Goal: Information Seeking & Learning: Learn about a topic

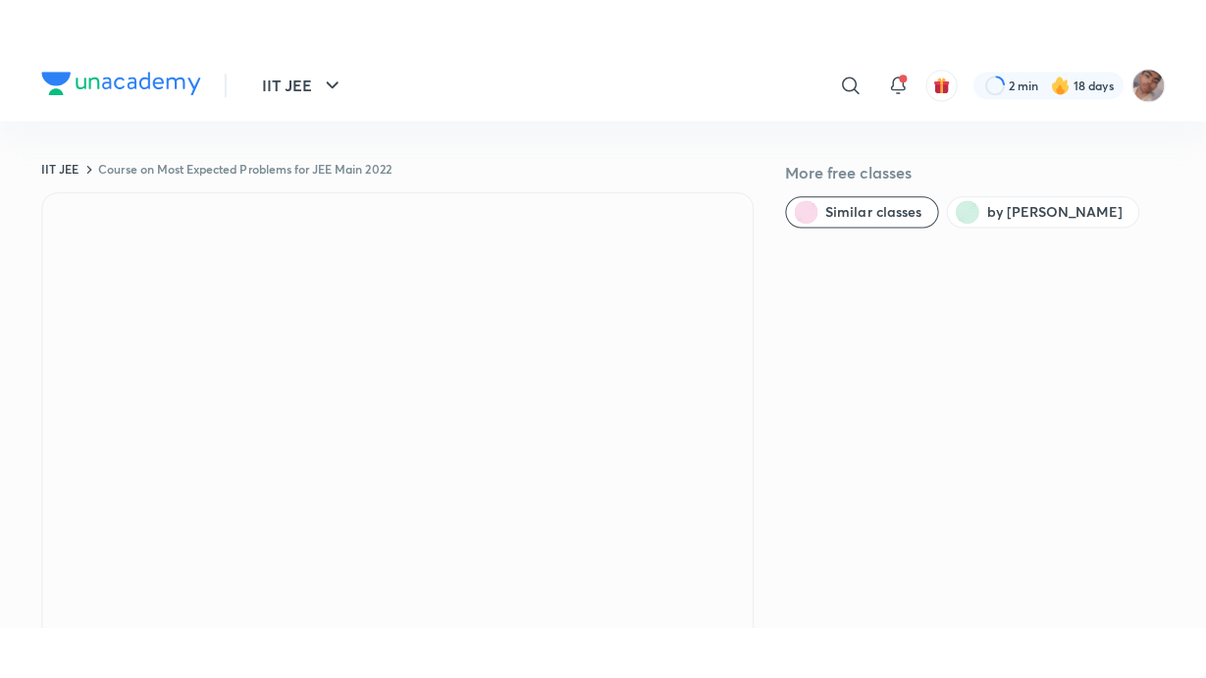
scroll to position [31, 0]
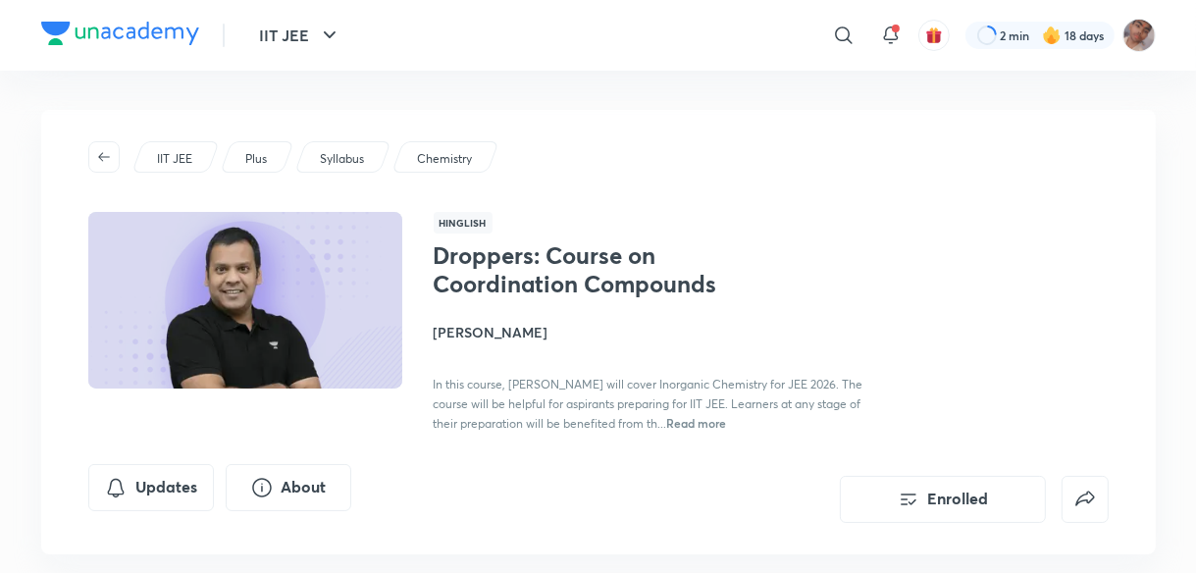
click at [504, 335] on h4 "Piyush Maheshwari" at bounding box center [654, 332] width 440 height 21
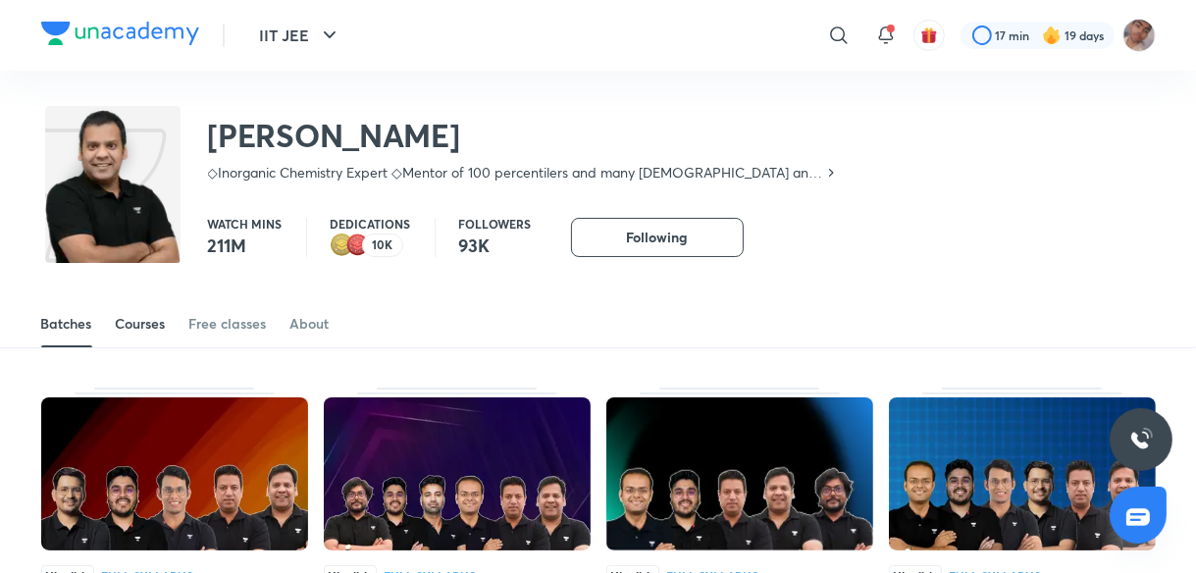
click at [161, 323] on div "Courses" at bounding box center [141, 324] width 50 height 20
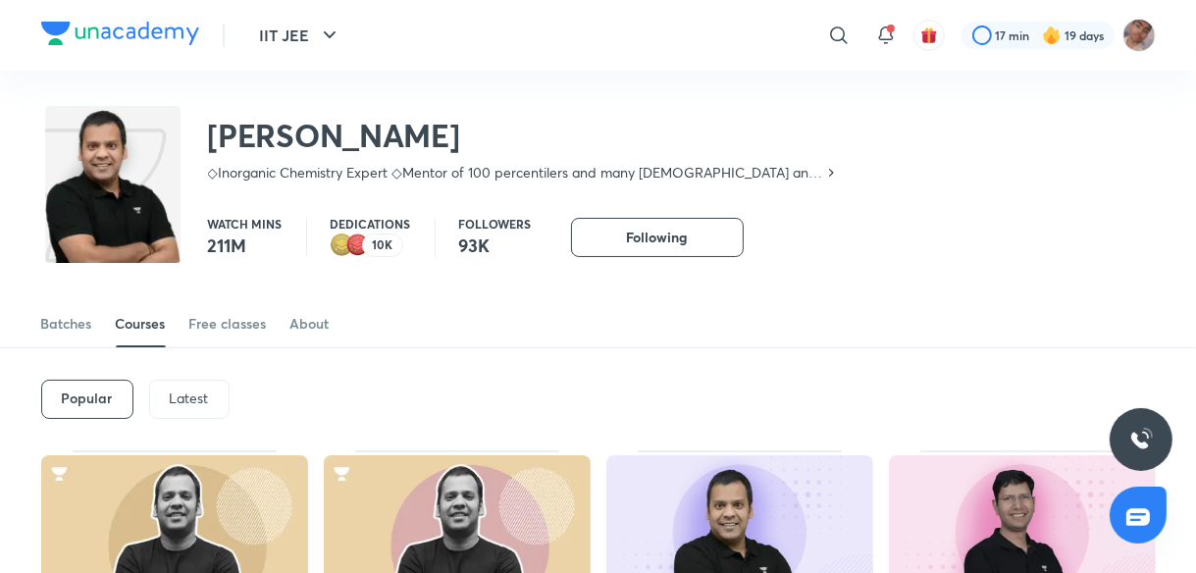
click at [194, 391] on p "Latest" at bounding box center [189, 399] width 39 height 16
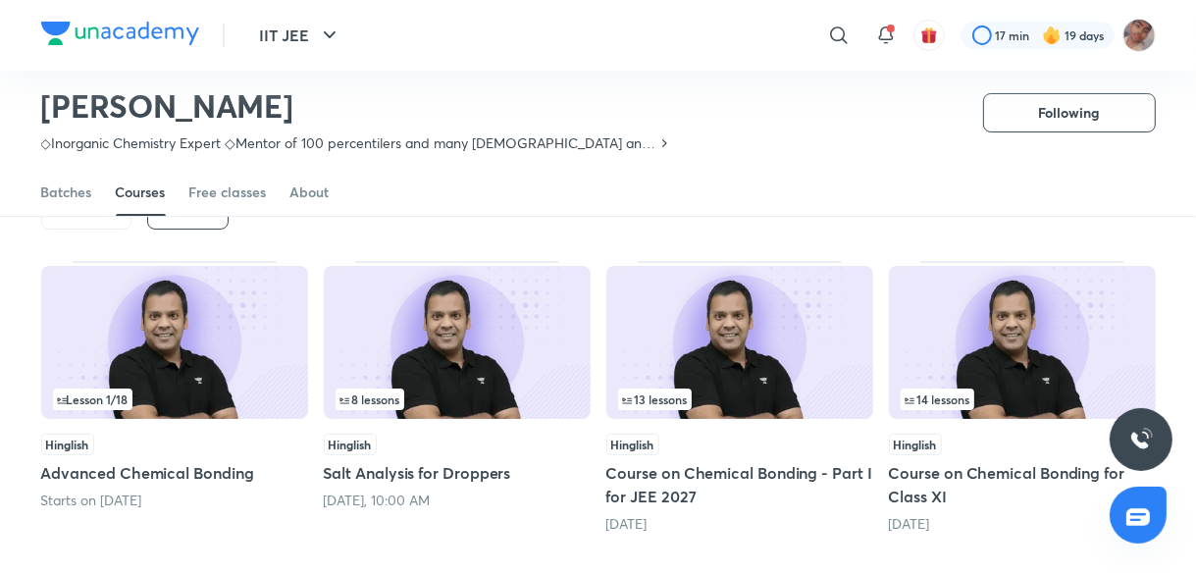
scroll to position [129, 0]
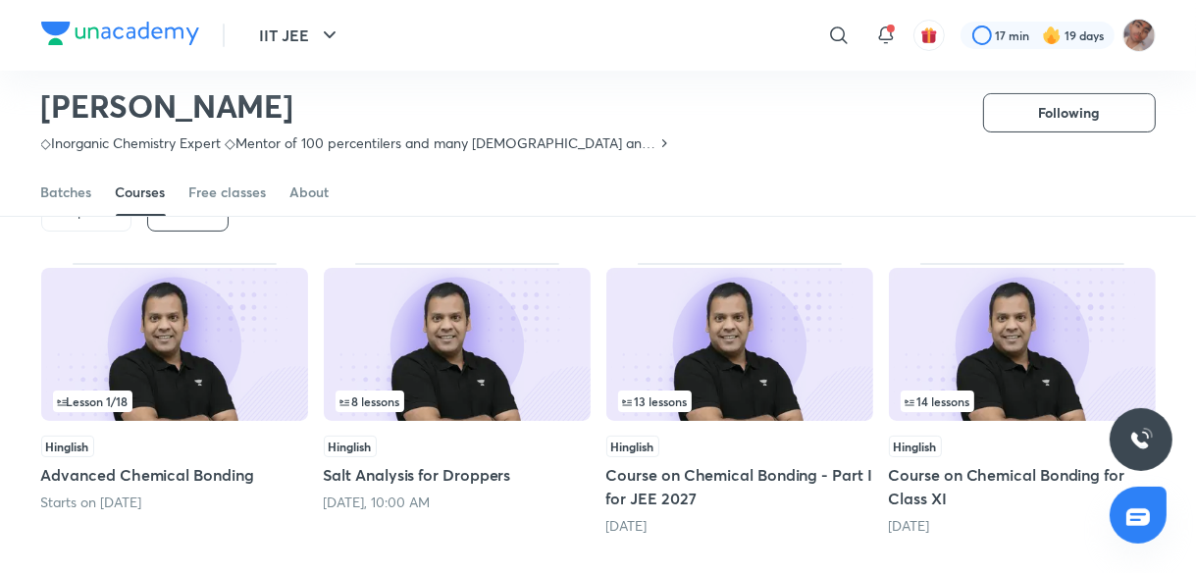
click at [412, 345] on img at bounding box center [457, 344] width 267 height 153
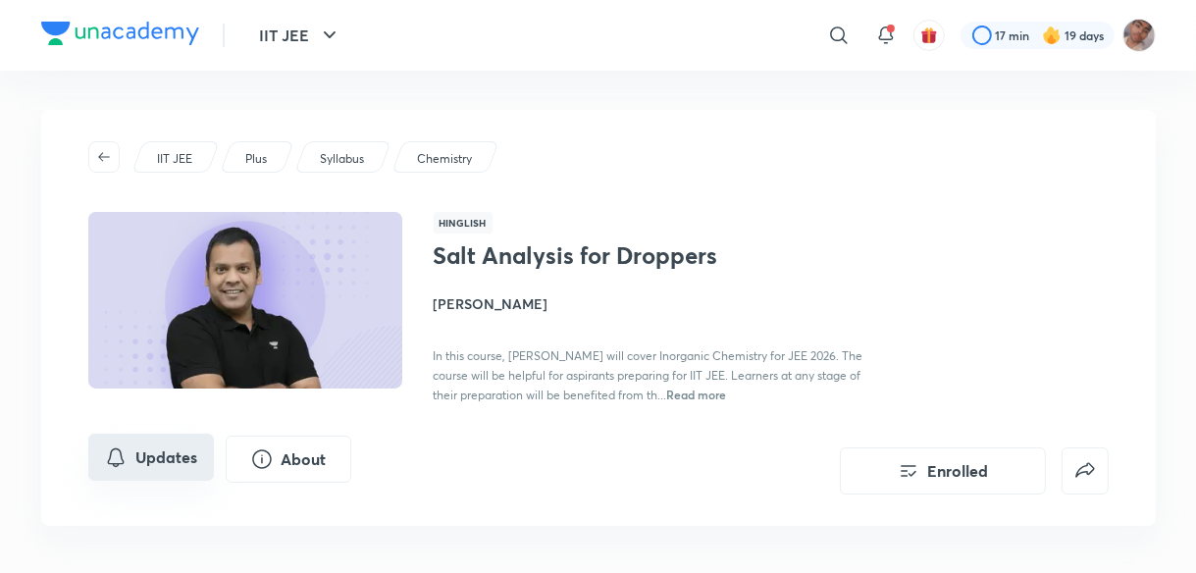
click at [173, 459] on button "Updates" at bounding box center [151, 457] width 126 height 47
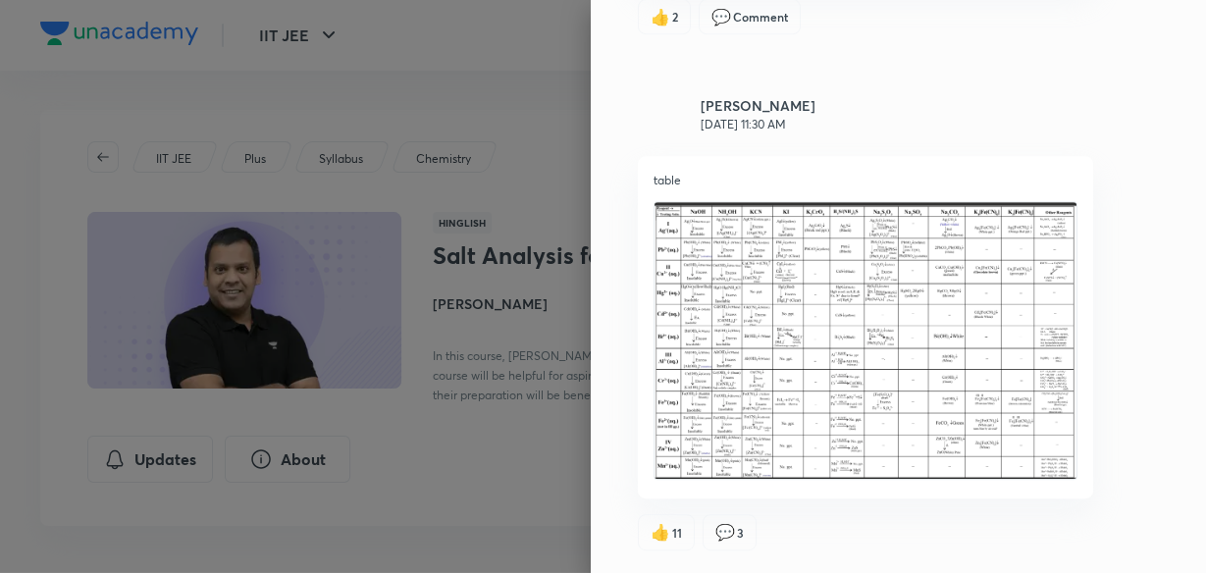
scroll to position [739, 0]
click at [769, 341] on img at bounding box center [866, 340] width 424 height 279
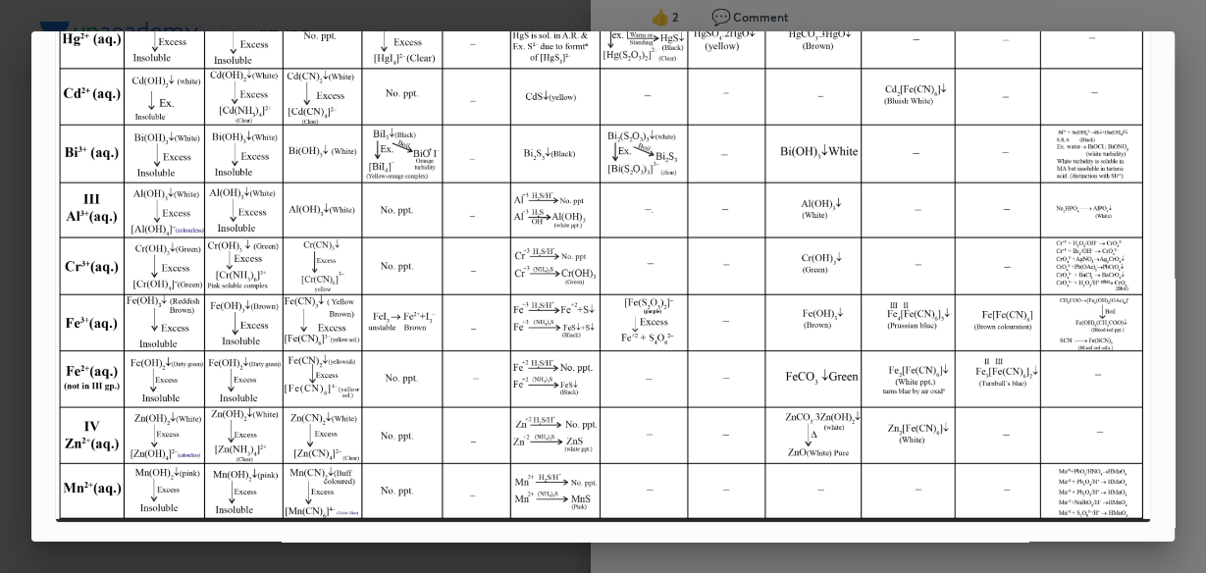
scroll to position [0, 0]
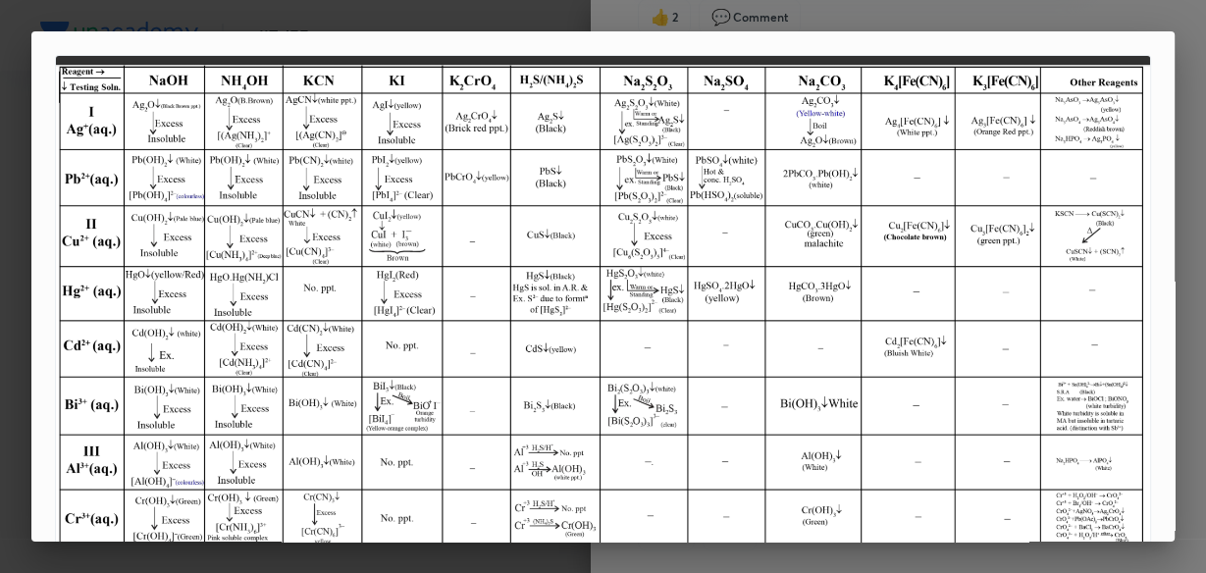
click at [729, 20] on div at bounding box center [603, 286] width 1206 height 573
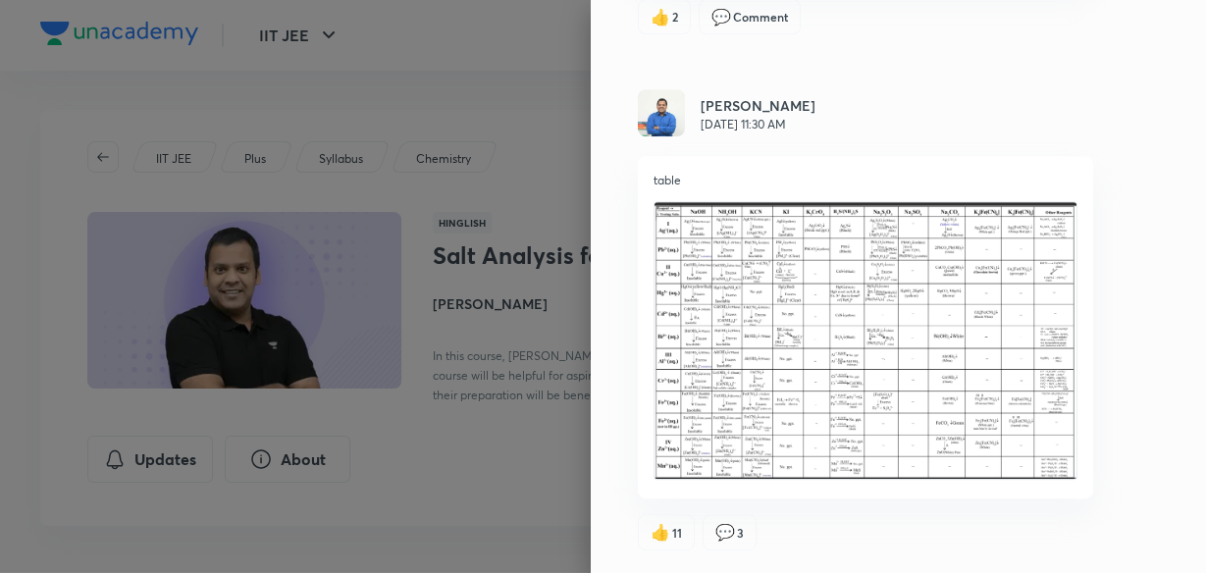
scroll to position [129, 0]
